Goal: Information Seeking & Learning: Learn about a topic

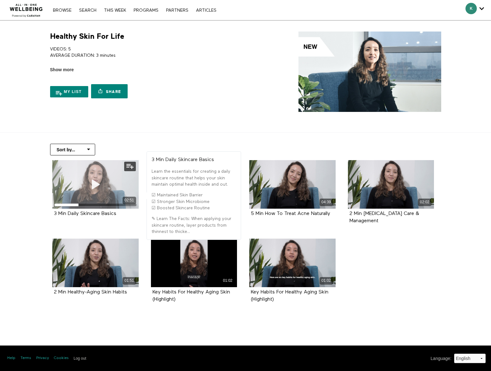
click at [103, 185] on icon at bounding box center [95, 184] width 19 height 11
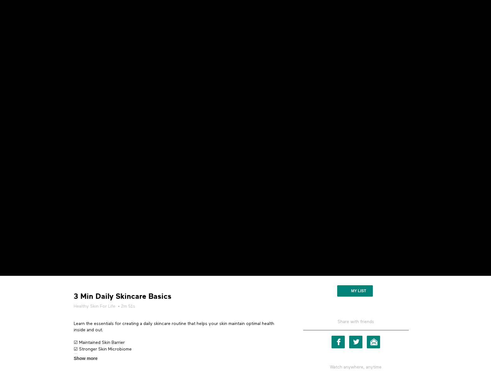
scroll to position [36, 0]
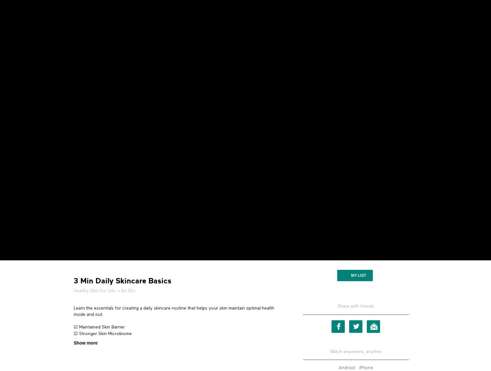
click at [79, 343] on span "Show more" at bounding box center [86, 343] width 24 height 7
click at [0, 0] on input "Show more Show less" at bounding box center [0, 0] width 0 height 0
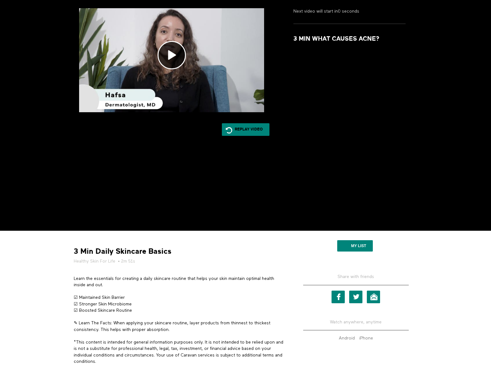
scroll to position [0, 0]
